Goal: Manage account settings

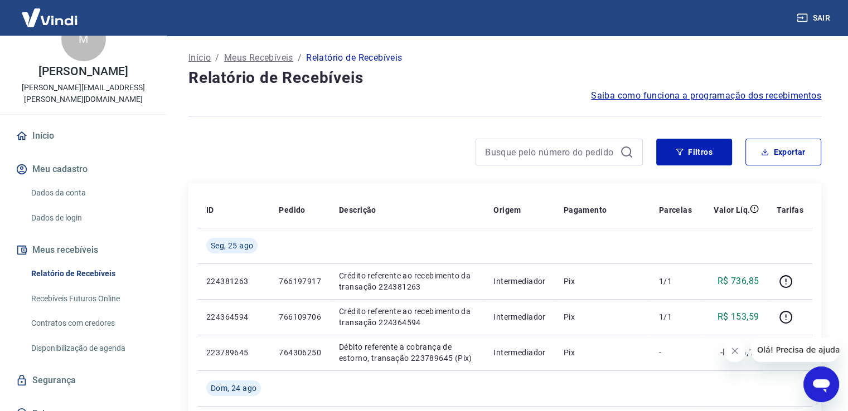
scroll to position [43, 0]
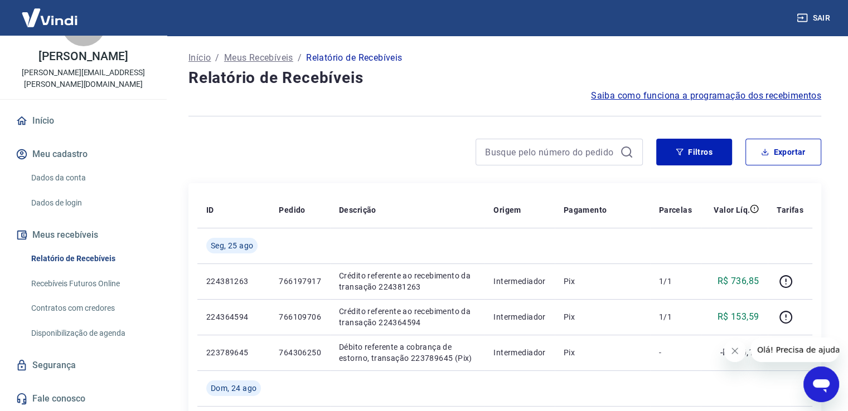
click at [48, 371] on link "Segurança" at bounding box center [83, 365] width 140 height 25
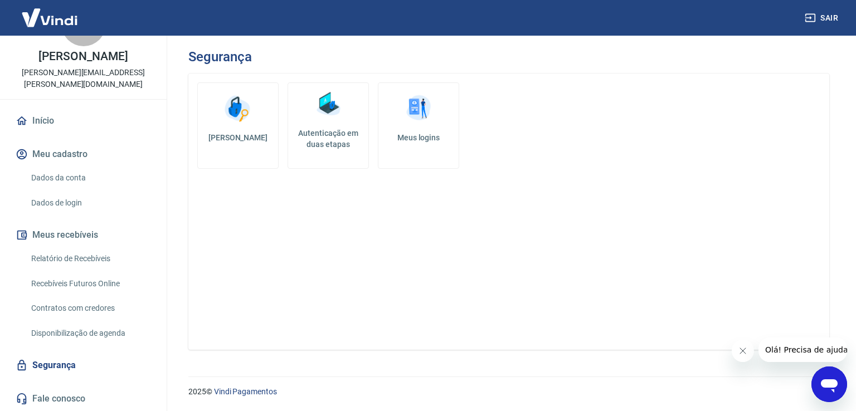
click at [412, 125] on link "Meus logins" at bounding box center [418, 125] width 81 height 86
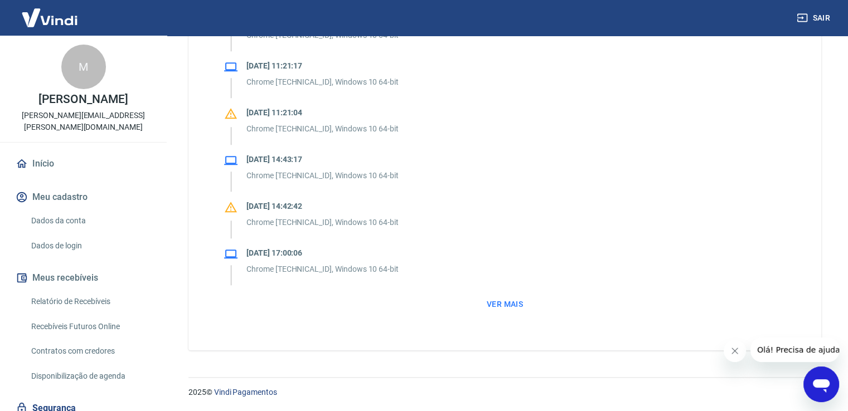
click at [80, 223] on link "Dados da conta" at bounding box center [90, 221] width 127 height 23
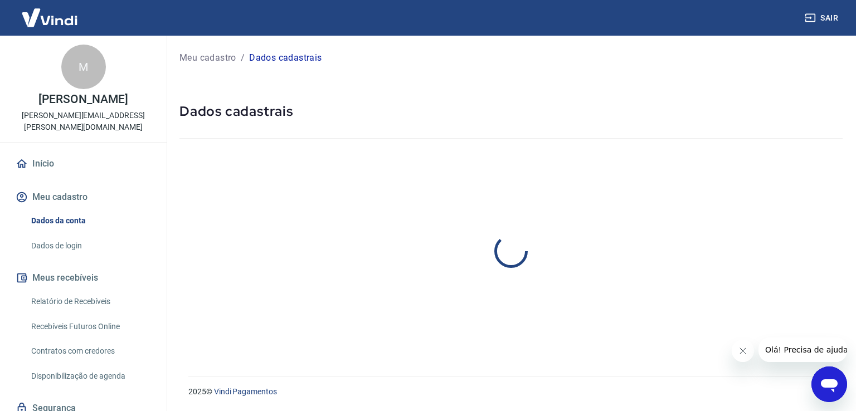
select select "PR"
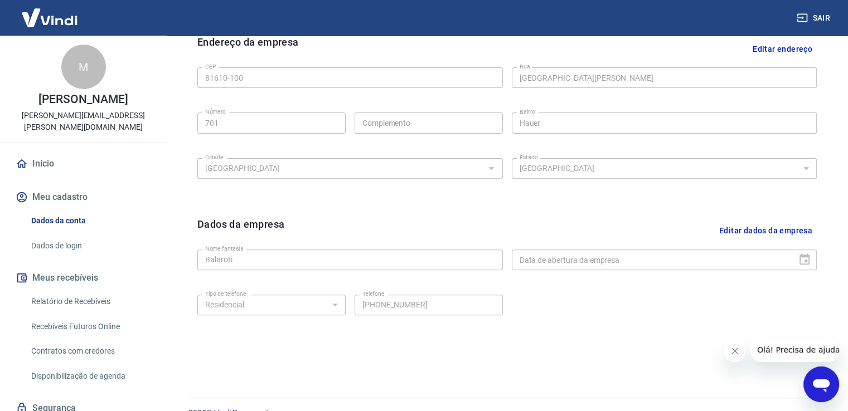
scroll to position [392, 0]
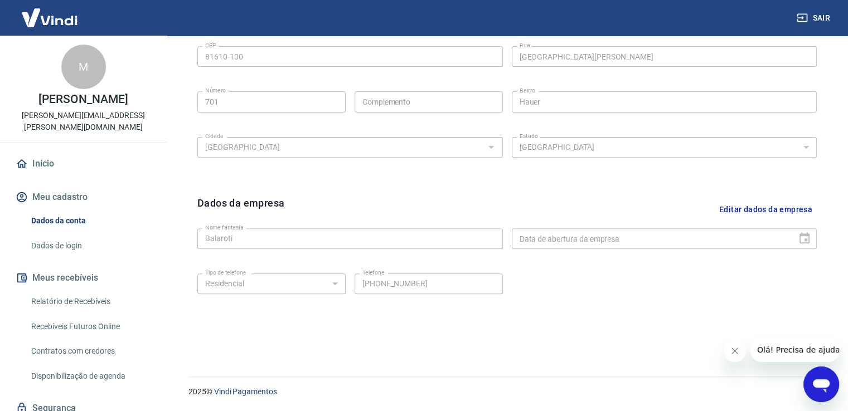
click at [60, 247] on link "Dados de login" at bounding box center [90, 246] width 127 height 23
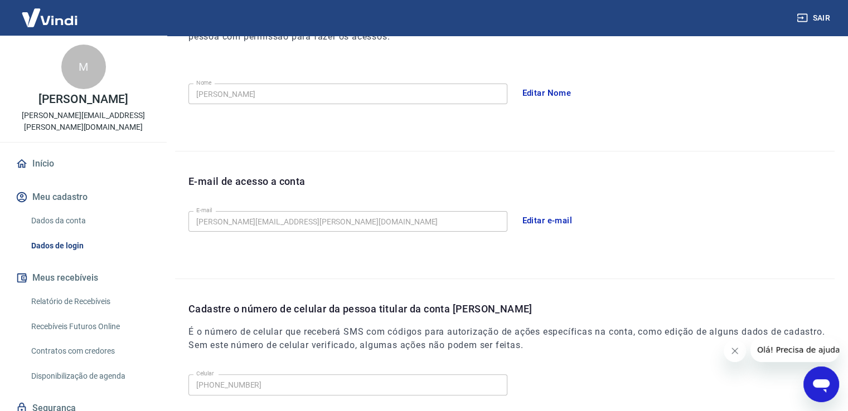
scroll to position [302, 0]
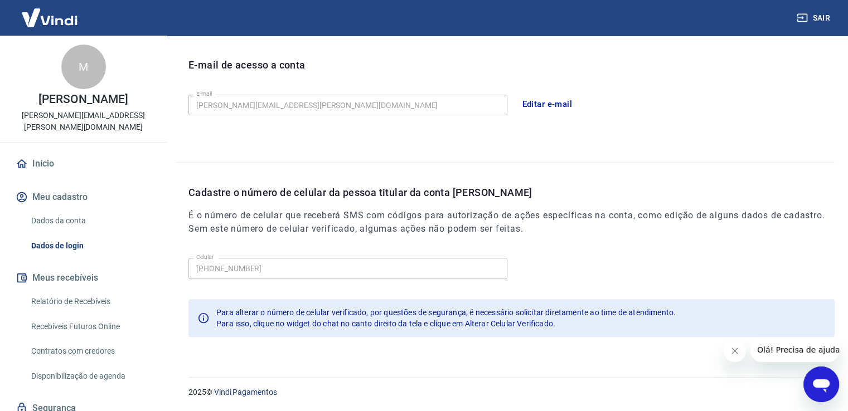
click at [53, 17] on img at bounding box center [49, 18] width 72 height 34
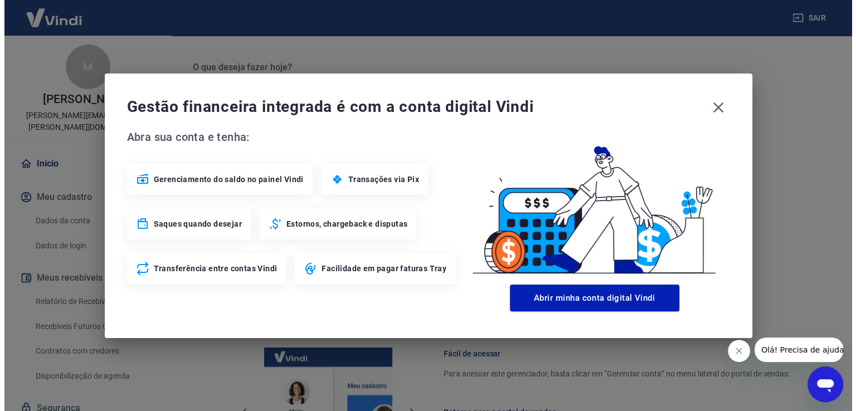
scroll to position [583, 0]
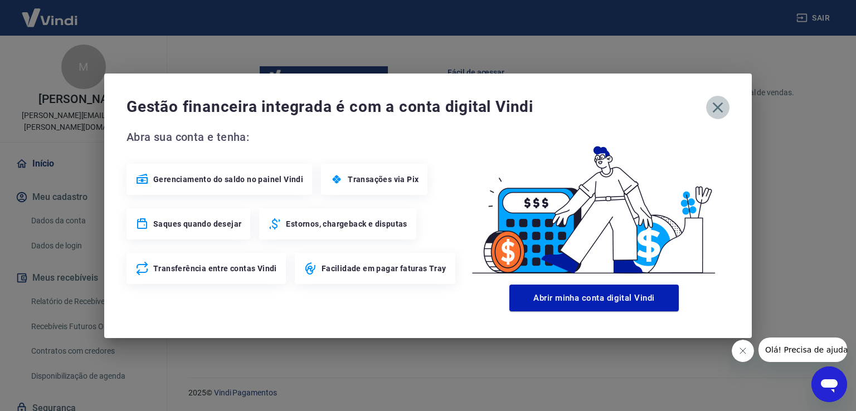
click at [717, 113] on icon "button" at bounding box center [718, 108] width 18 height 18
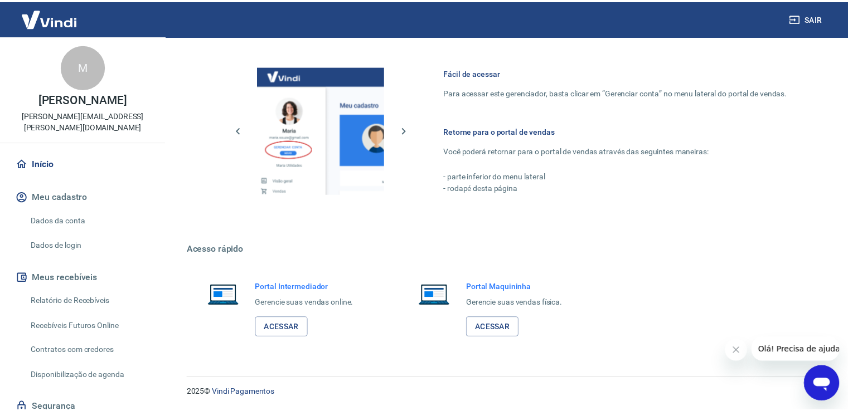
scroll to position [573, 0]
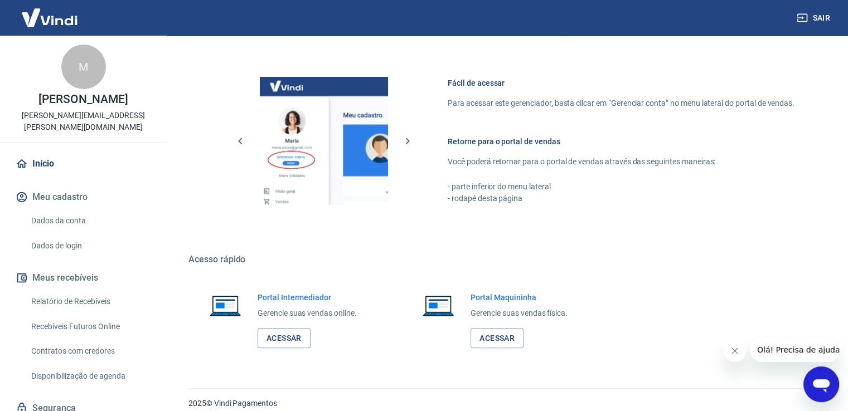
click at [58, 18] on img at bounding box center [49, 18] width 72 height 34
